Goal: Find specific page/section: Find specific page/section

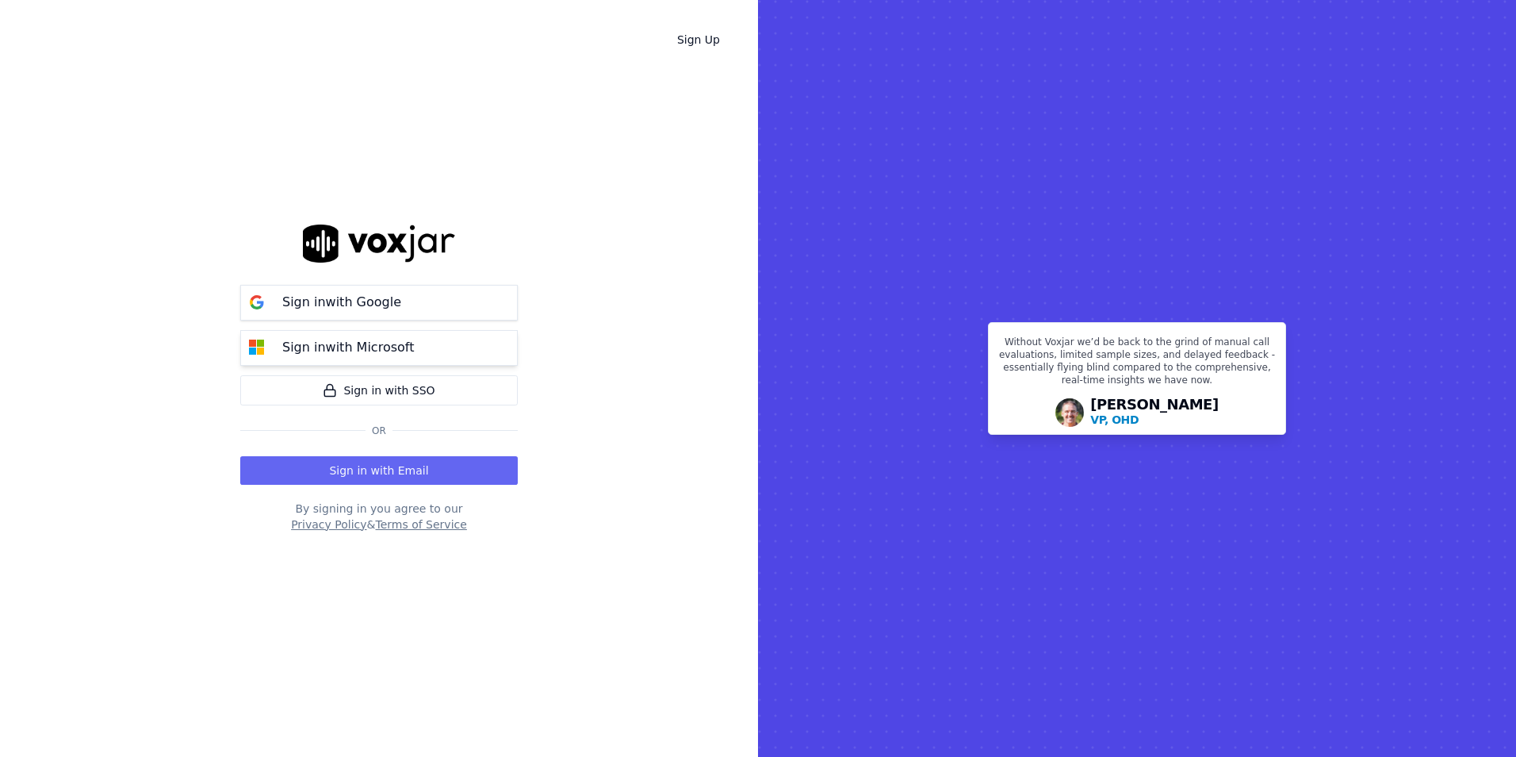
click at [349, 359] on button "Sign in with Microsoft" at bounding box center [379, 348] width 278 height 36
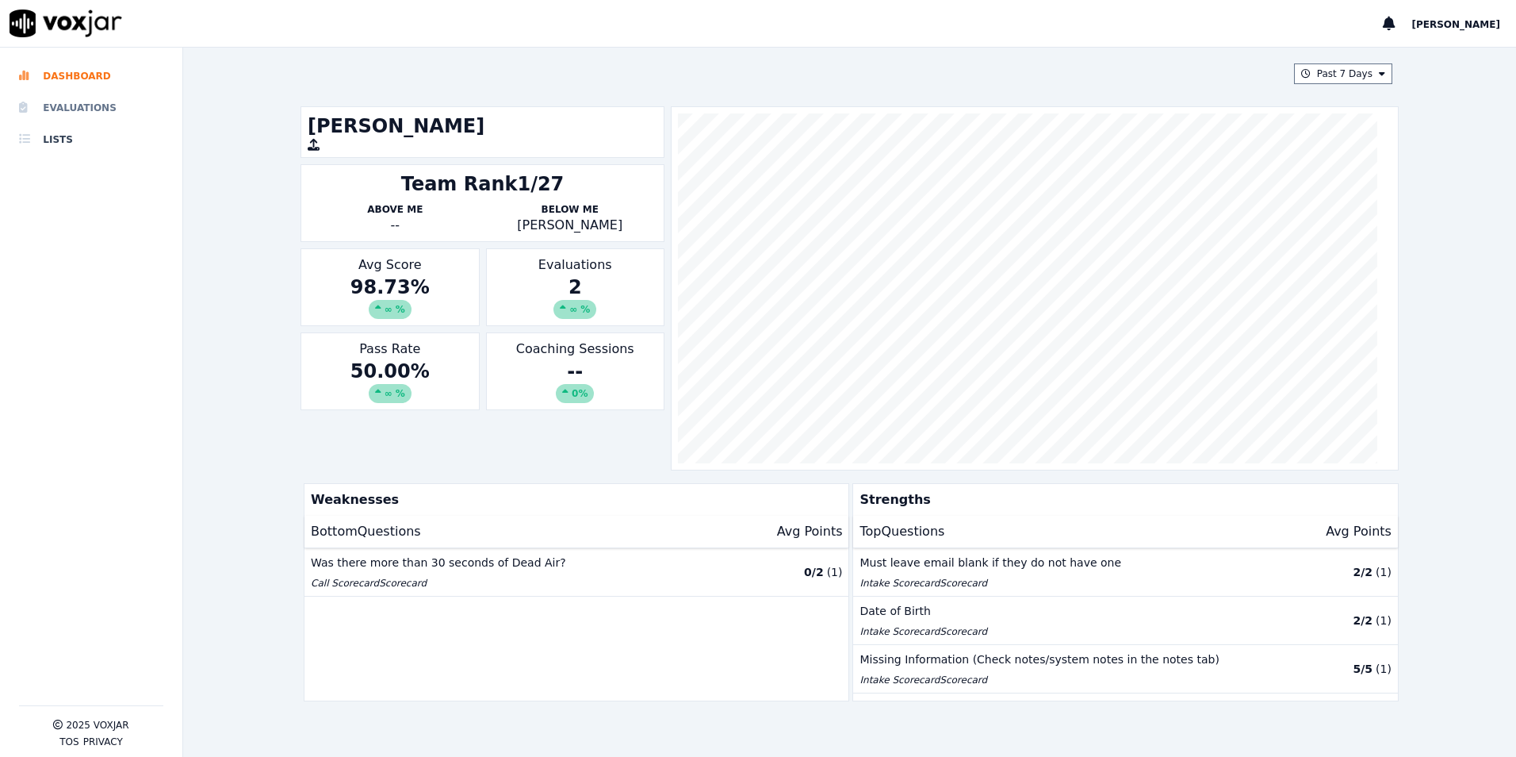
click at [41, 110] on li "Evaluations" at bounding box center [91, 108] width 144 height 32
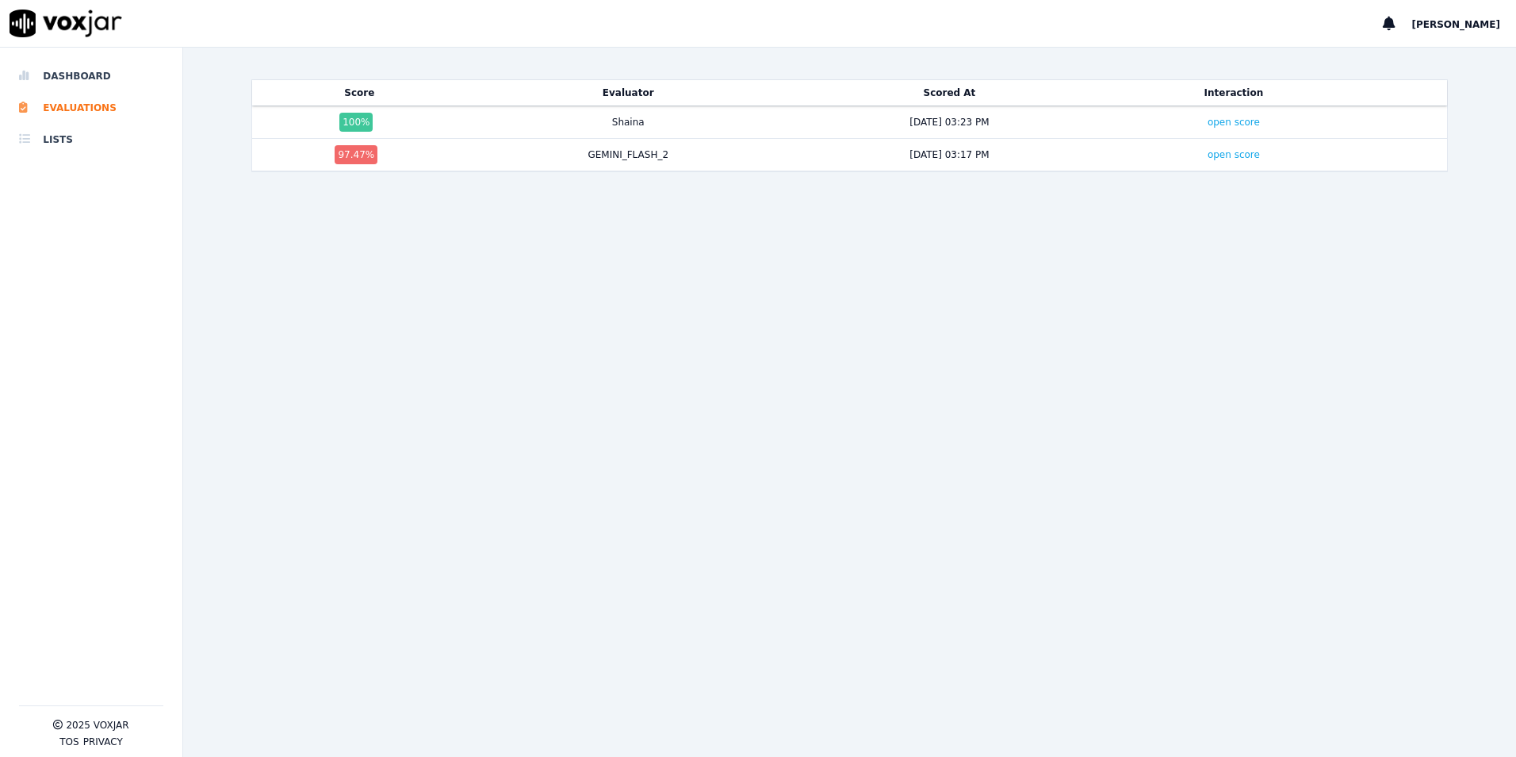
click at [17, 61] on nav "Dashboard Evaluations Lists 2025 Voxjar TOS Privacy" at bounding box center [91, 402] width 183 height 709
click at [65, 72] on li "Dashboard" at bounding box center [91, 76] width 144 height 32
